Goal: Task Accomplishment & Management: Complete application form

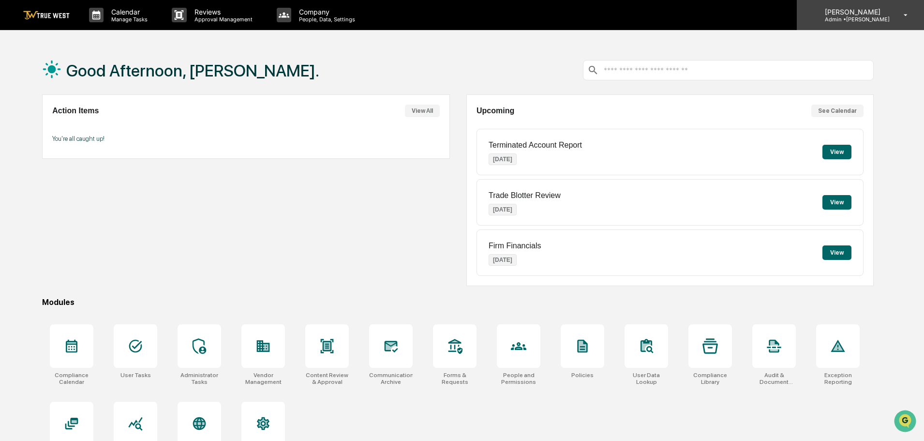
click at [888, 18] on p "Admin • [GEOGRAPHIC_DATA]" at bounding box center [853, 19] width 73 height 7
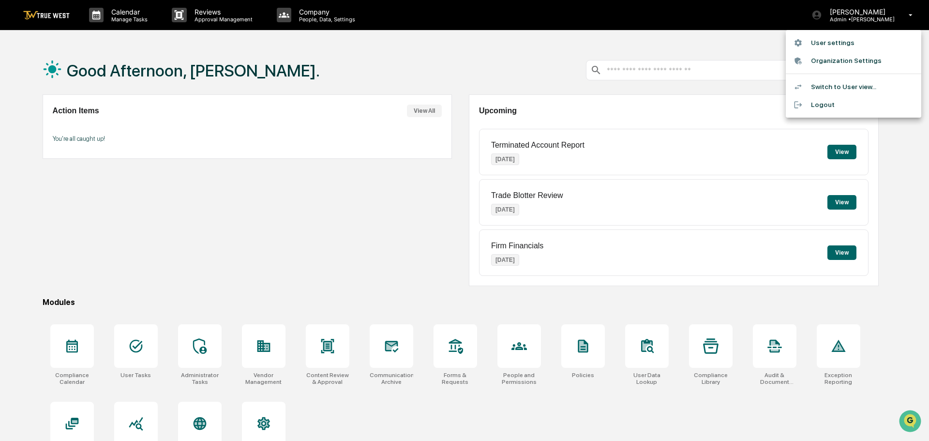
click at [848, 87] on li "Switch to User view..." at bounding box center [853, 87] width 135 height 18
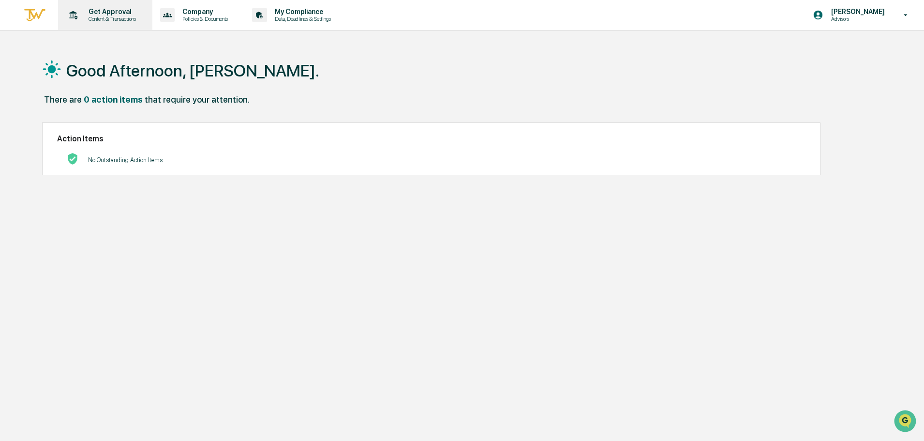
click at [106, 18] on p "Content & Transactions" at bounding box center [111, 18] width 60 height 7
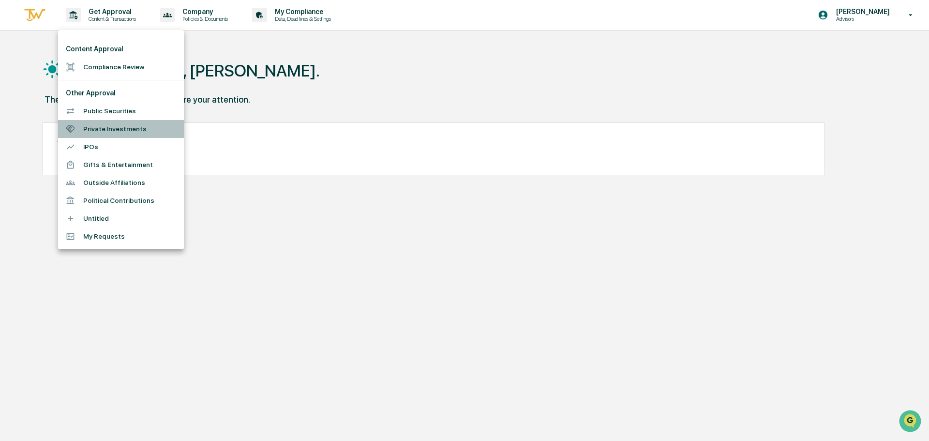
click at [135, 134] on li "Private Investments" at bounding box center [121, 129] width 126 height 18
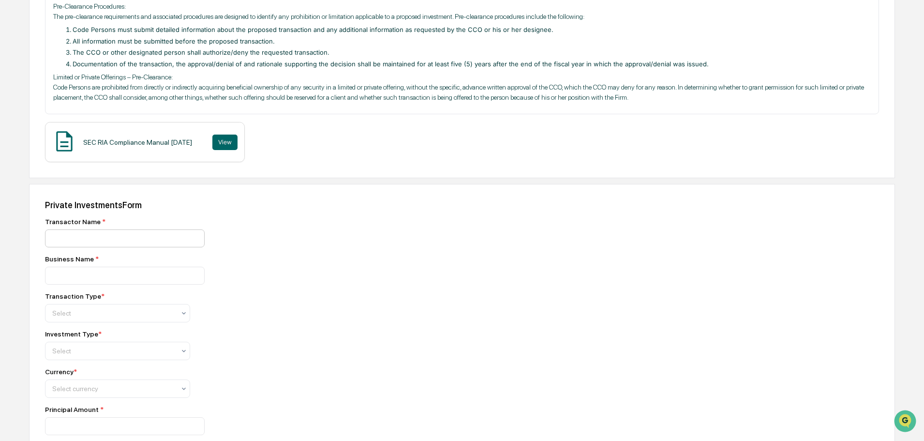
scroll to position [194, 0]
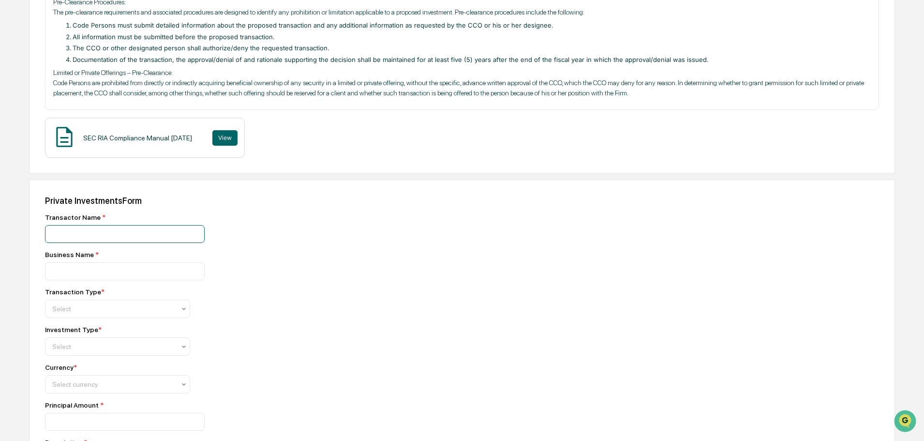
click at [125, 239] on input at bounding box center [125, 234] width 160 height 18
type input "**********"
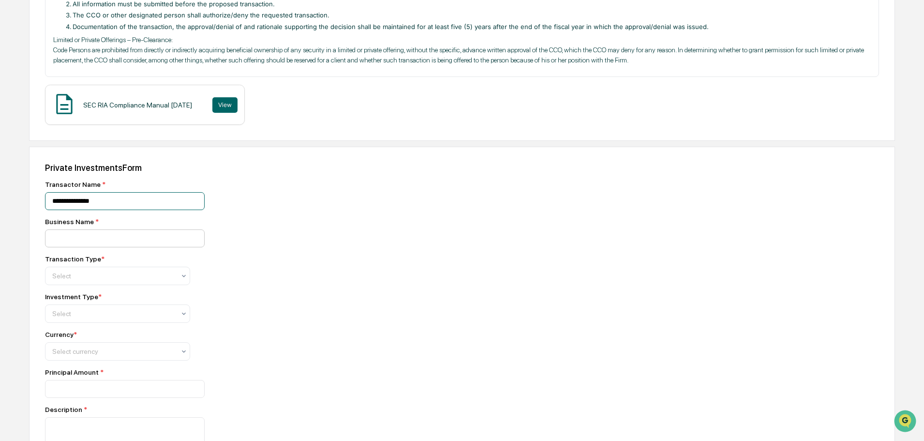
scroll to position [242, 0]
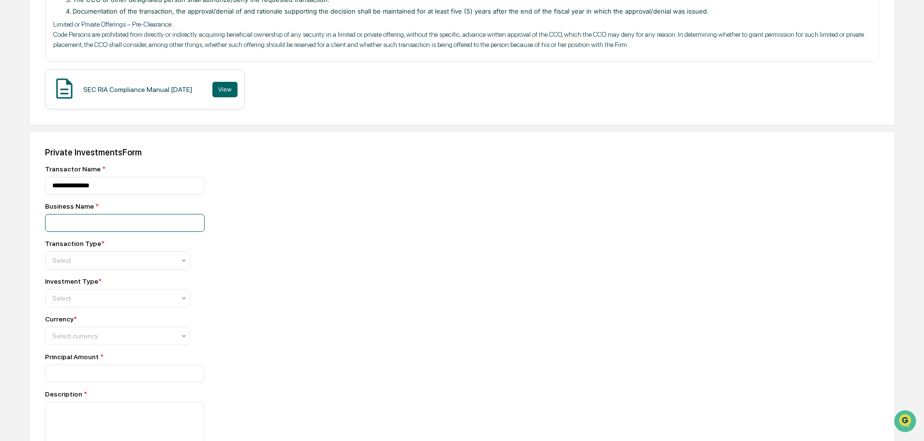
click at [107, 194] on input at bounding box center [125, 186] width 160 height 18
type input "**********"
click at [103, 260] on div at bounding box center [113, 260] width 123 height 10
click at [91, 286] on div "Buy" at bounding box center [117, 284] width 144 height 19
click at [89, 295] on div at bounding box center [113, 298] width 123 height 10
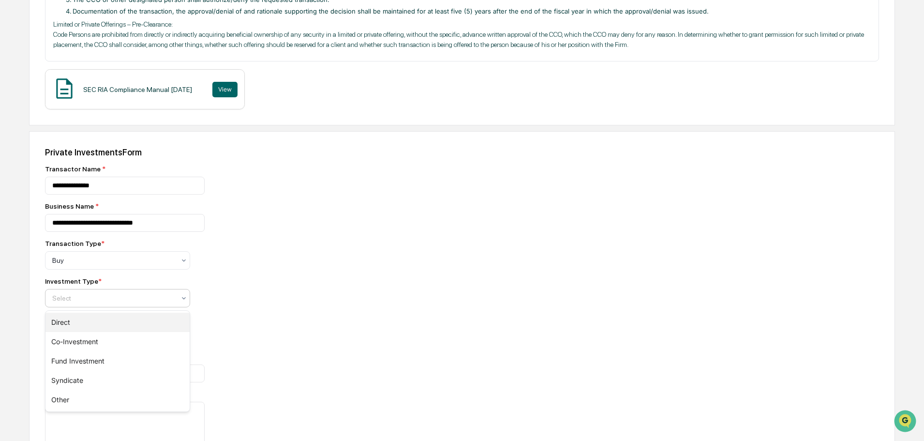
click at [104, 329] on div "Direct" at bounding box center [117, 322] width 144 height 19
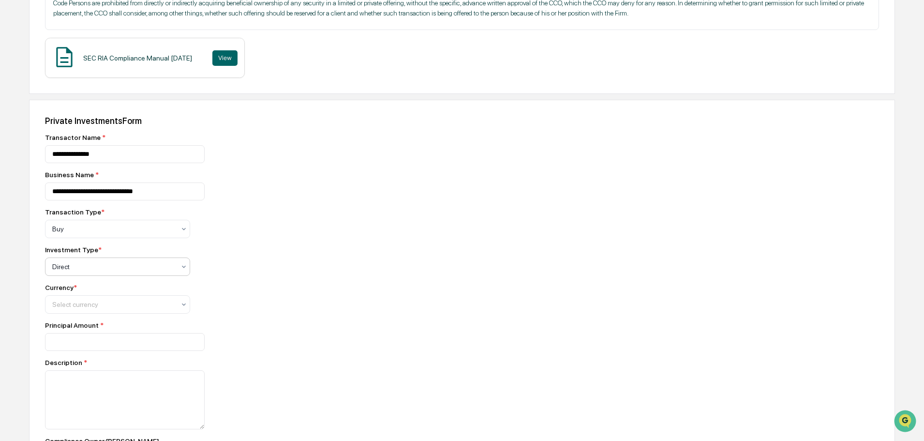
scroll to position [290, 0]
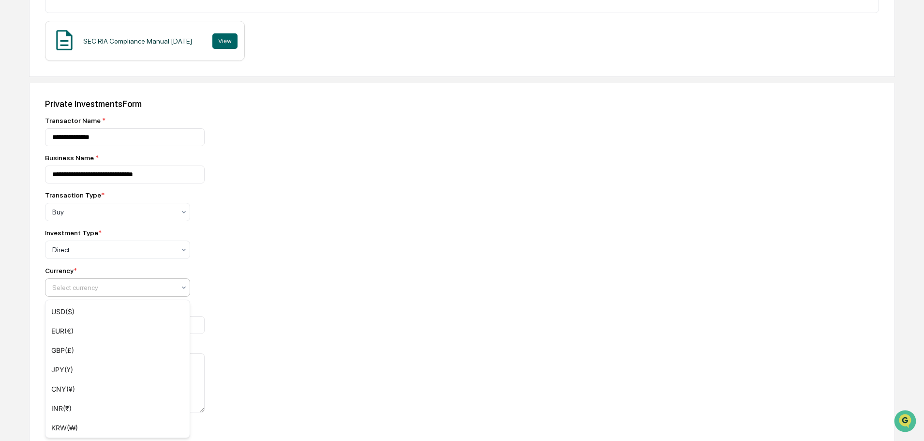
click at [89, 297] on div "Select currency" at bounding box center [117, 287] width 145 height 18
click at [87, 311] on div "USD($)" at bounding box center [117, 311] width 144 height 19
click at [92, 326] on input "number" at bounding box center [125, 325] width 160 height 18
click at [105, 325] on input "number" at bounding box center [125, 325] width 160 height 18
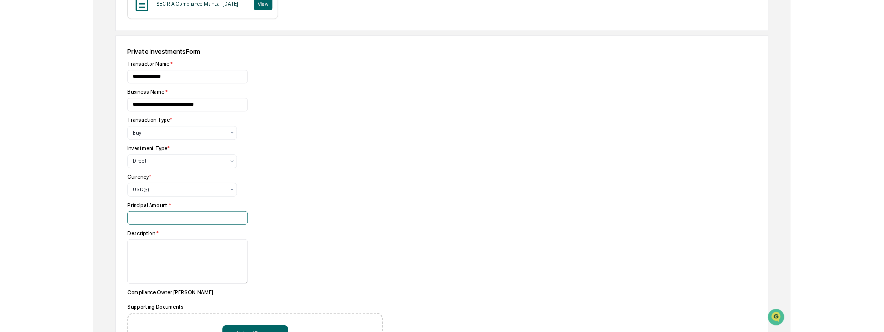
scroll to position [409, 0]
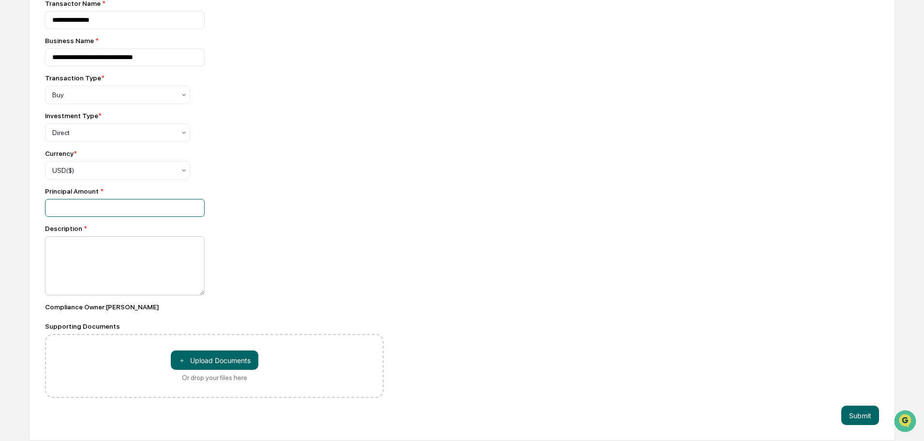
type input "******"
click at [114, 256] on textarea at bounding box center [125, 265] width 160 height 59
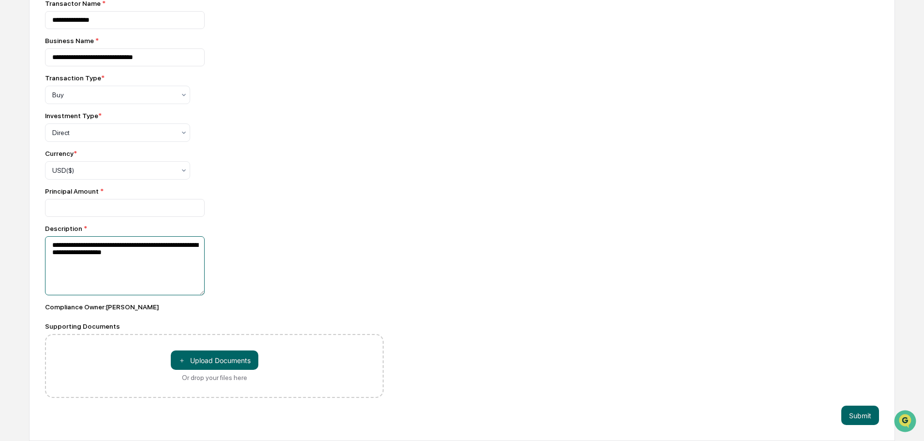
type textarea "**********"
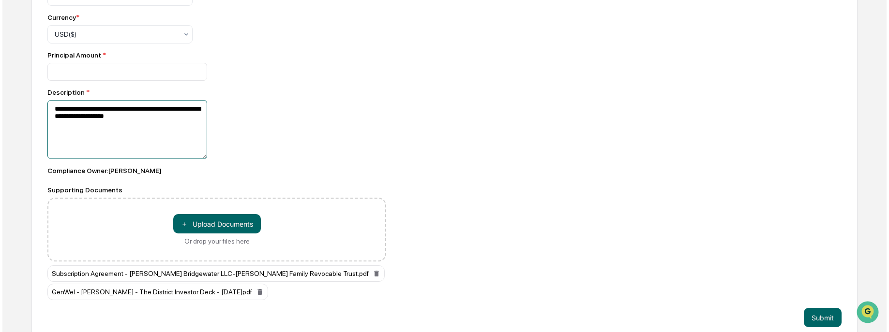
scroll to position [556, 0]
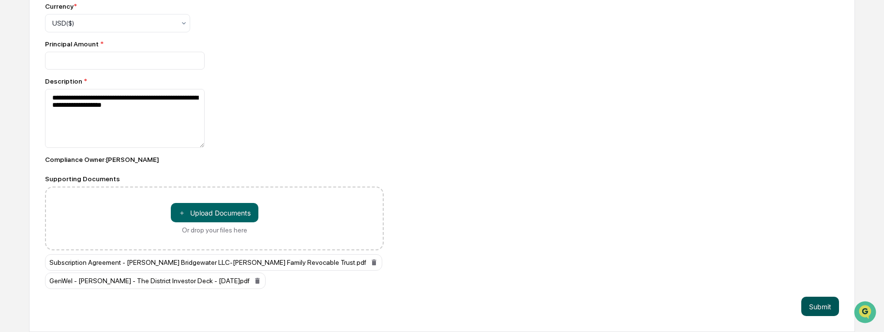
click at [833, 309] on button "Submit" at bounding box center [820, 306] width 38 height 19
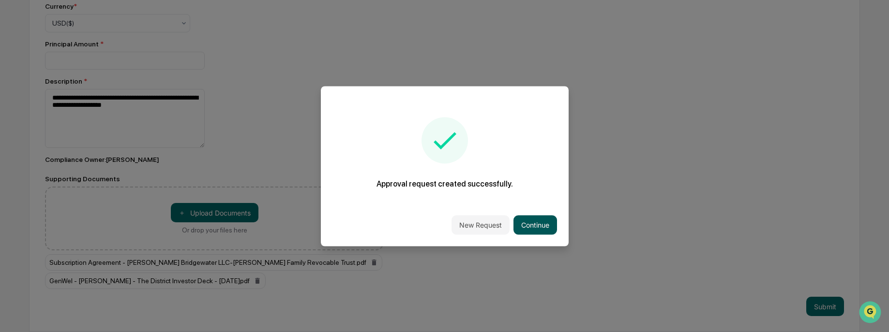
click at [535, 227] on button "Continue" at bounding box center [535, 224] width 44 height 19
